Goal: Task Accomplishment & Management: Manage account settings

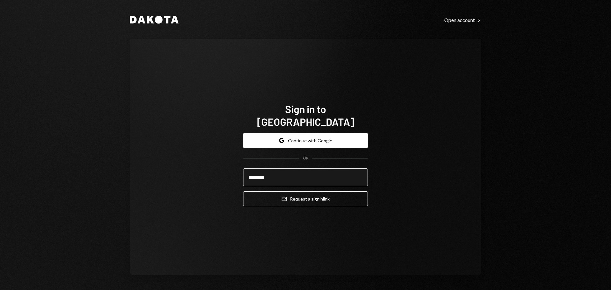
type input "**********"
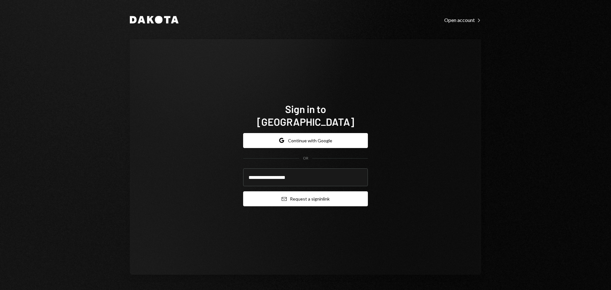
click at [301, 191] on button "Email Request a sign in link" at bounding box center [305, 198] width 125 height 15
